Goal: Task Accomplishment & Management: Complete application form

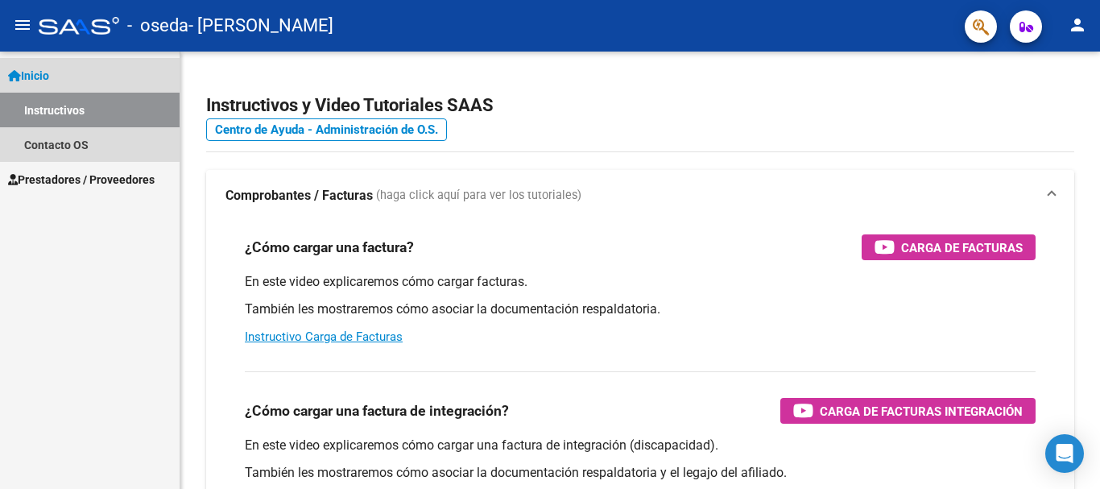
click at [32, 77] on span "Inicio" at bounding box center [28, 76] width 41 height 18
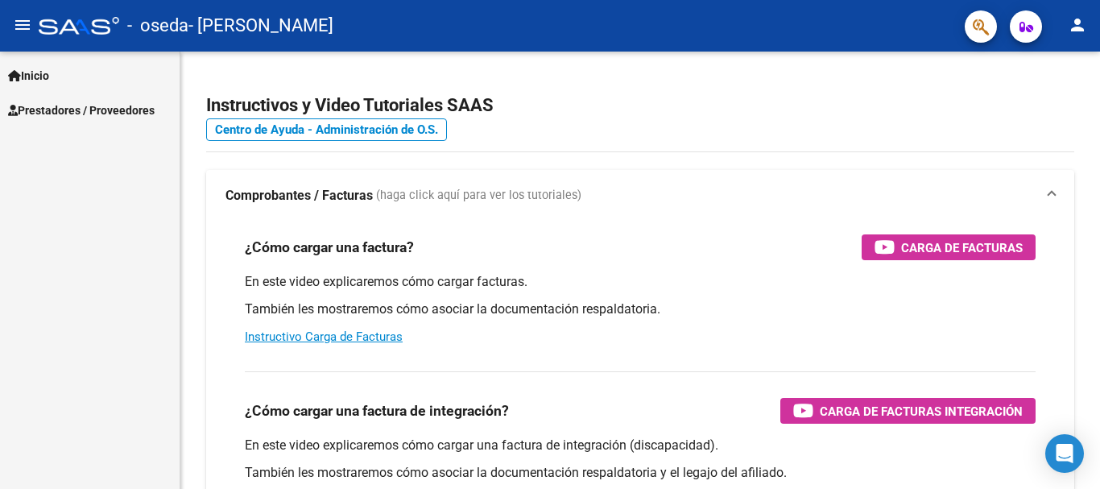
click at [43, 103] on span "Prestadores / Proveedores" at bounding box center [81, 110] width 147 height 18
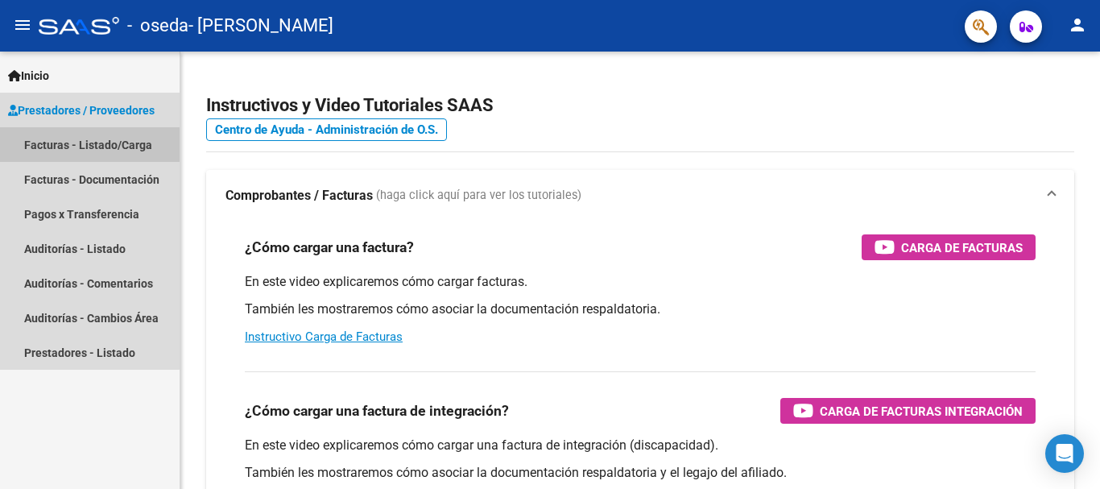
click at [36, 142] on link "Facturas - Listado/Carga" at bounding box center [90, 144] width 180 height 35
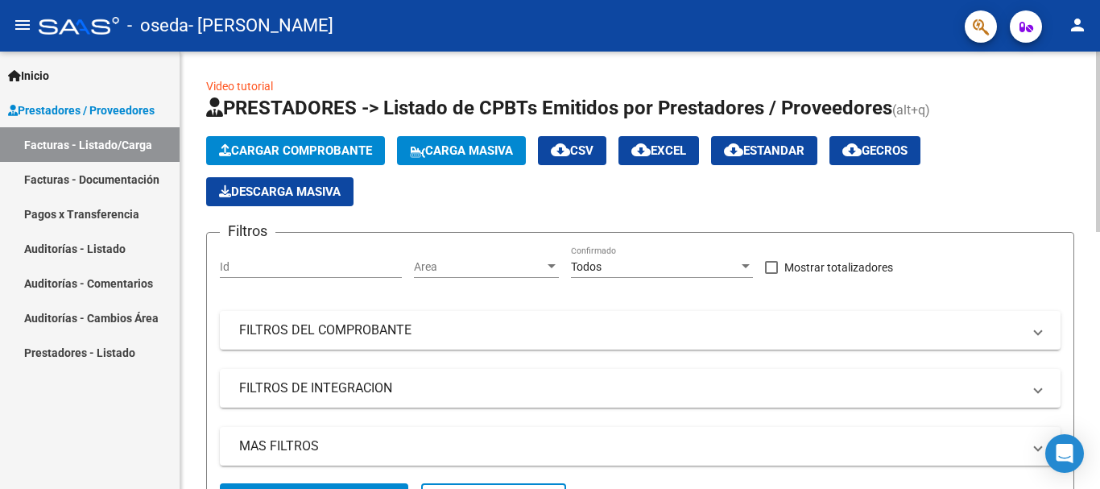
click at [358, 147] on span "Cargar Comprobante" at bounding box center [295, 150] width 153 height 14
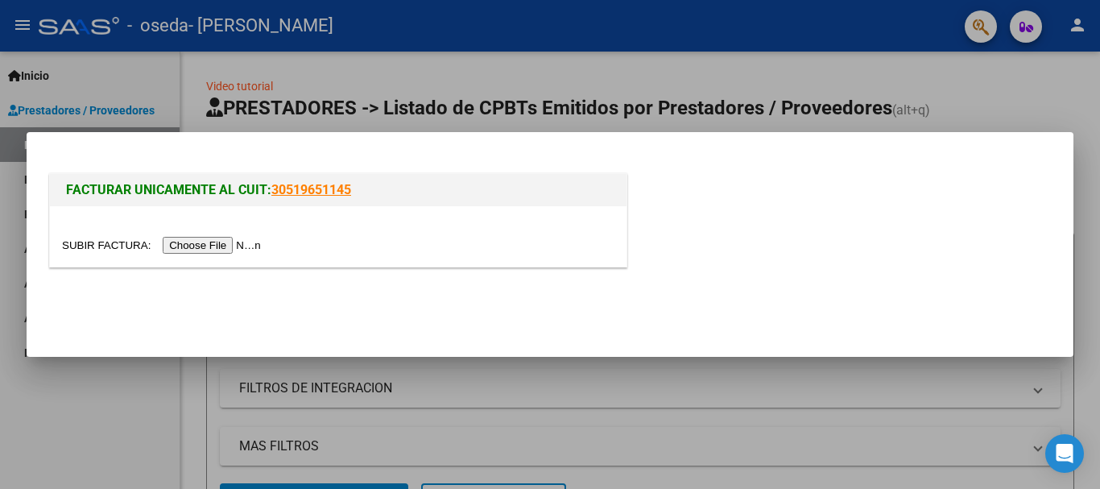
click at [205, 243] on input "file" at bounding box center [164, 245] width 204 height 17
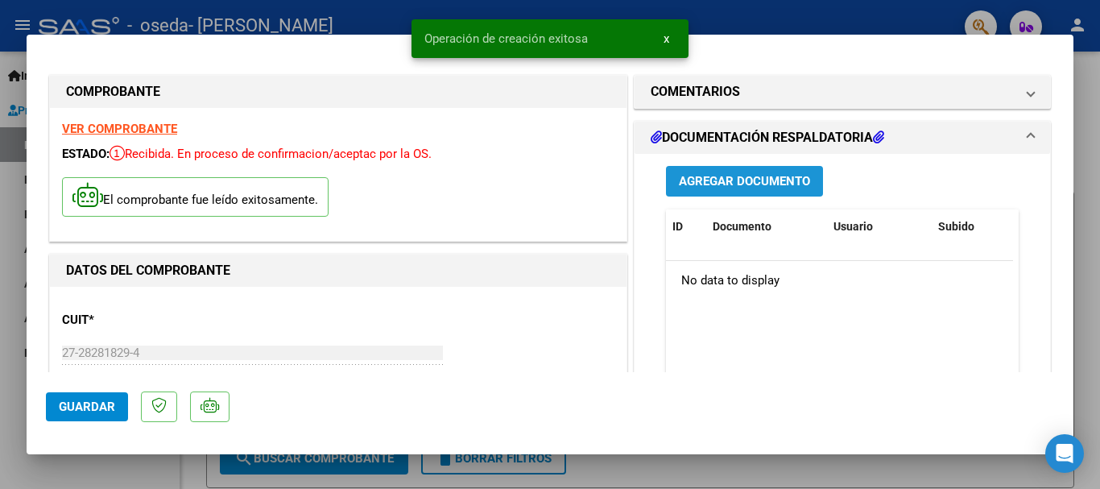
click at [720, 181] on span "Agregar Documento" at bounding box center [744, 182] width 131 height 14
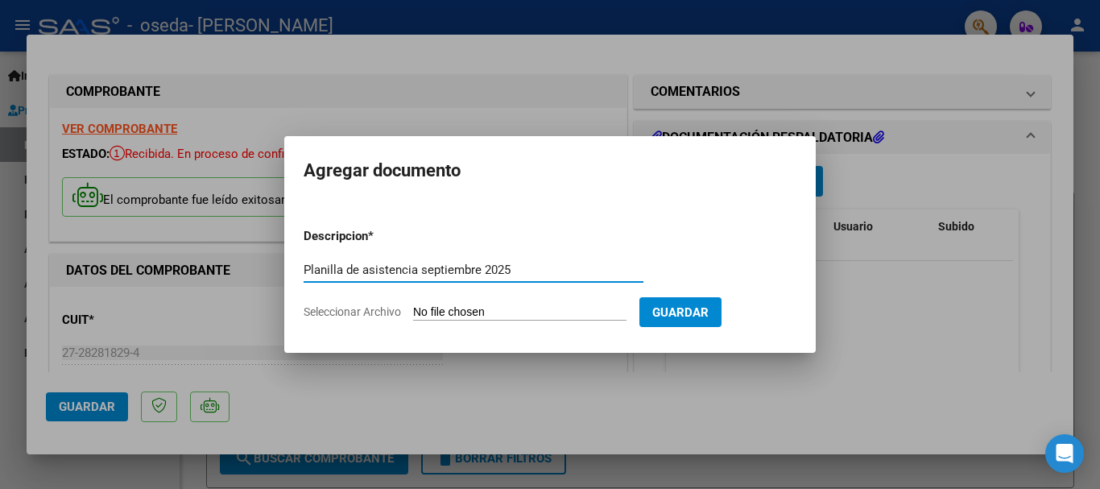
type input "Planilla de asistencia septiembre 2025"
click at [457, 304] on form "Descripcion * Planilla de asistencia [DATE] Escriba aquí una descripcion Selecc…" at bounding box center [550, 274] width 493 height 118
click at [434, 308] on input "Seleccionar Archivo" at bounding box center [519, 312] width 213 height 15
type input "C:\fakepath\20251008_160934.jpg"
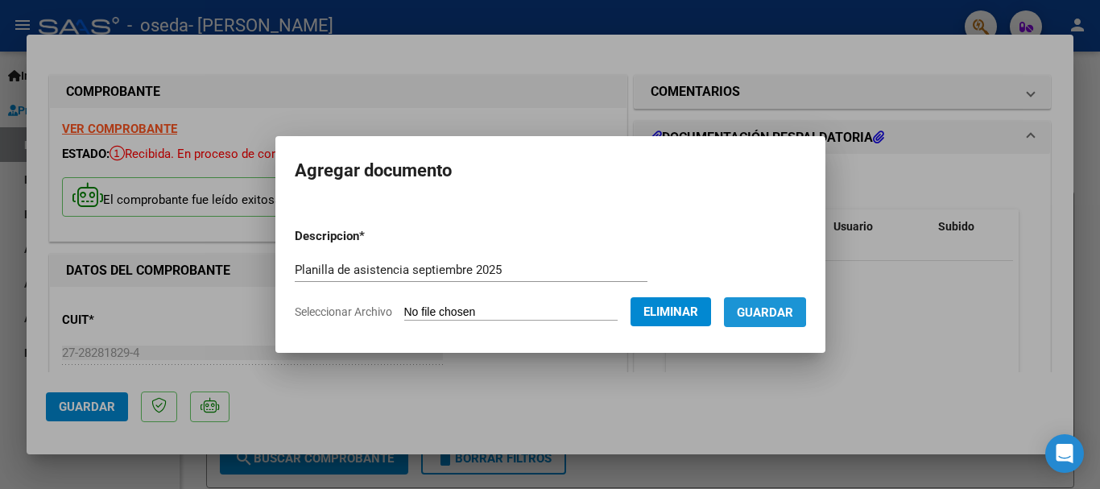
click at [763, 312] on span "Guardar" at bounding box center [765, 312] width 56 height 14
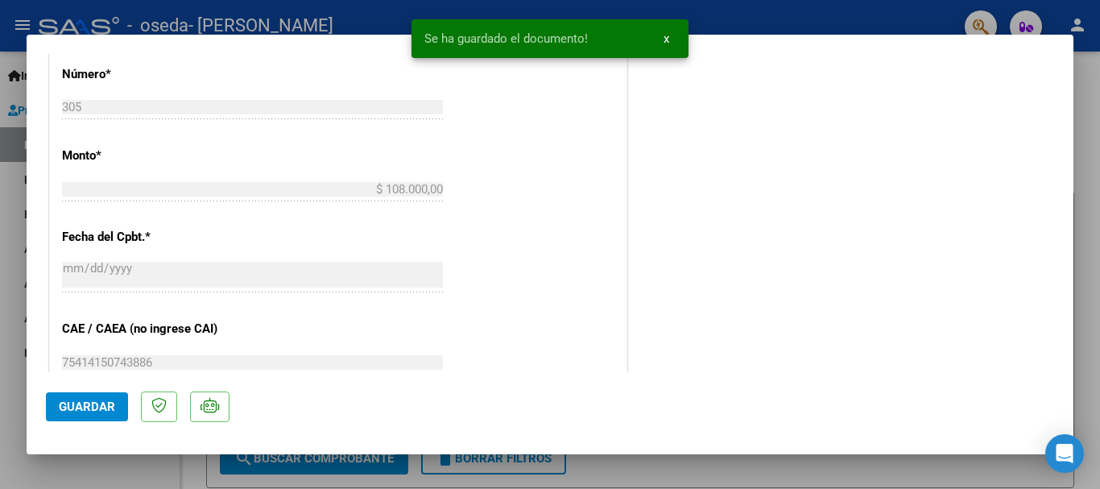
scroll to position [966, 0]
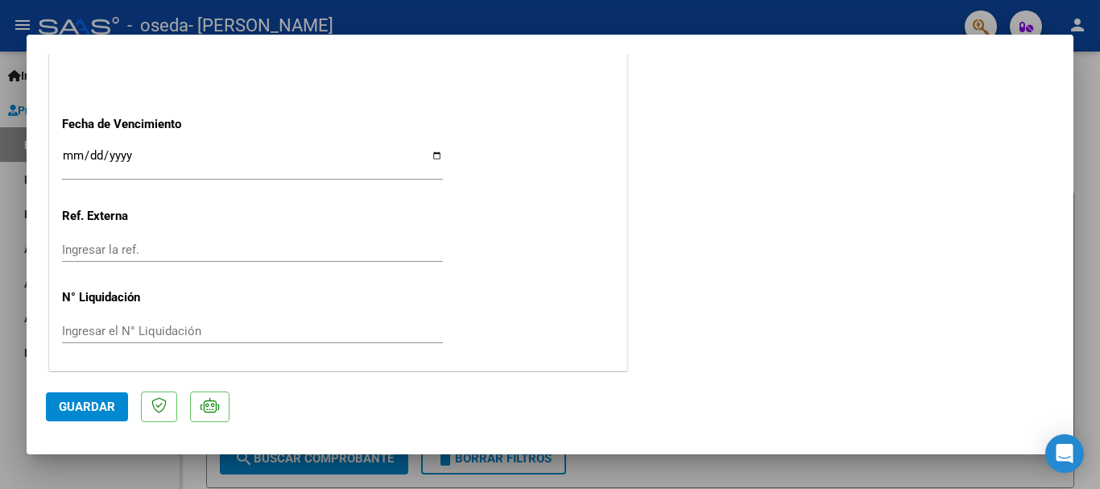
click at [101, 412] on span "Guardar" at bounding box center [87, 406] width 56 height 14
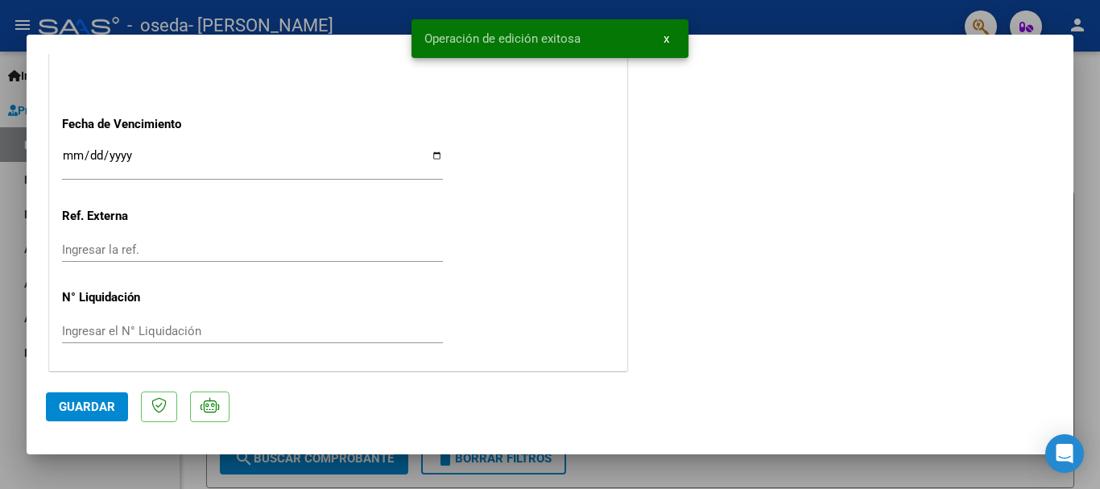
click at [668, 37] on span "x" at bounding box center [667, 38] width 6 height 14
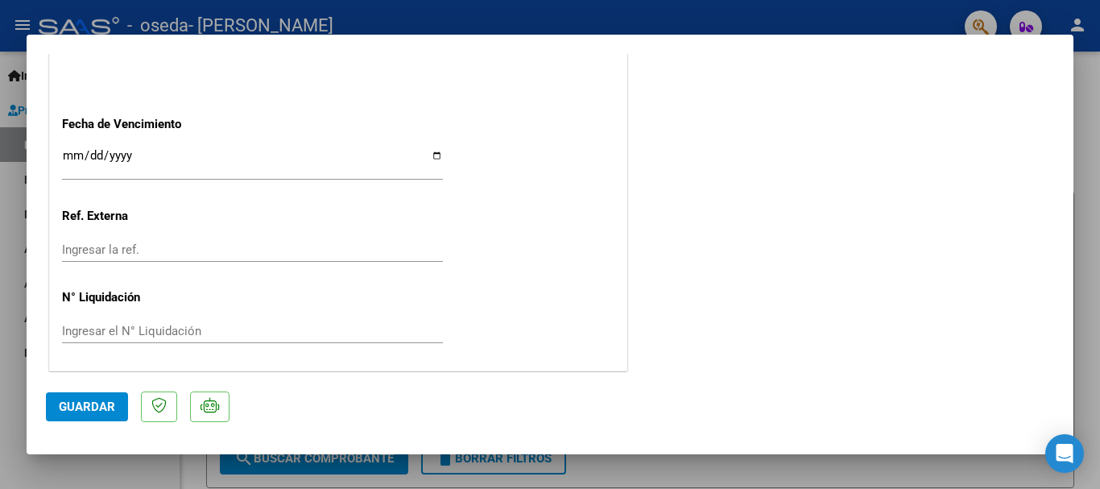
scroll to position [969, 0]
click at [10, 374] on div at bounding box center [550, 244] width 1100 height 489
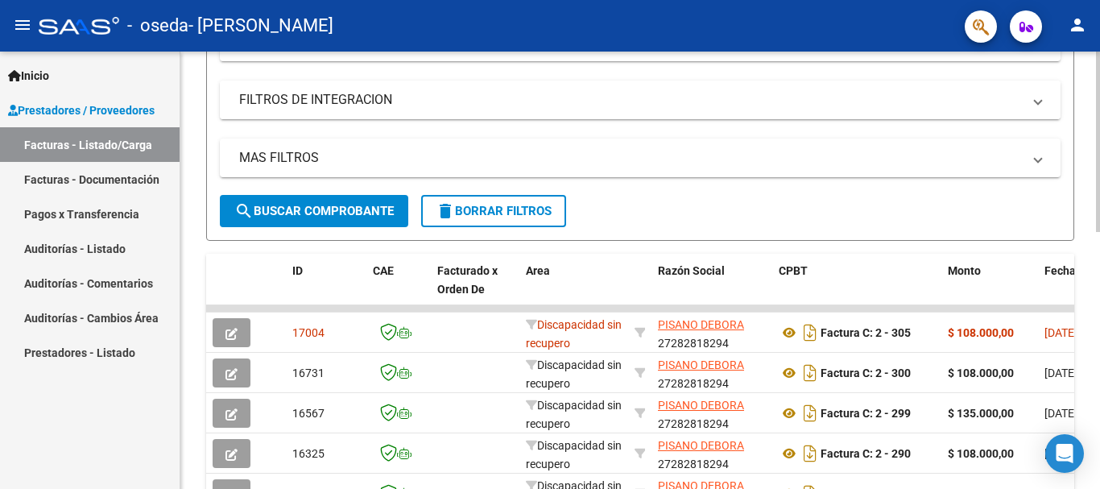
scroll to position [322, 0]
